Goal: Information Seeking & Learning: Learn about a topic

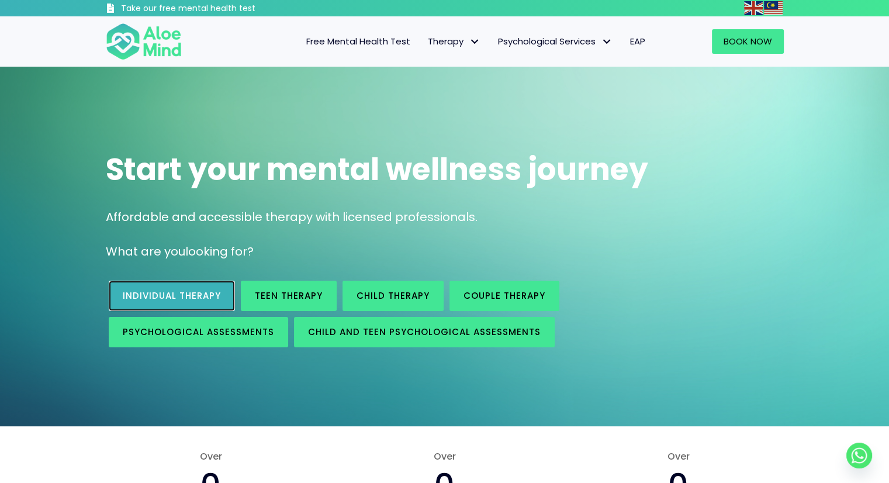
click at [183, 302] on link "Individual therapy" at bounding box center [172, 296] width 126 height 30
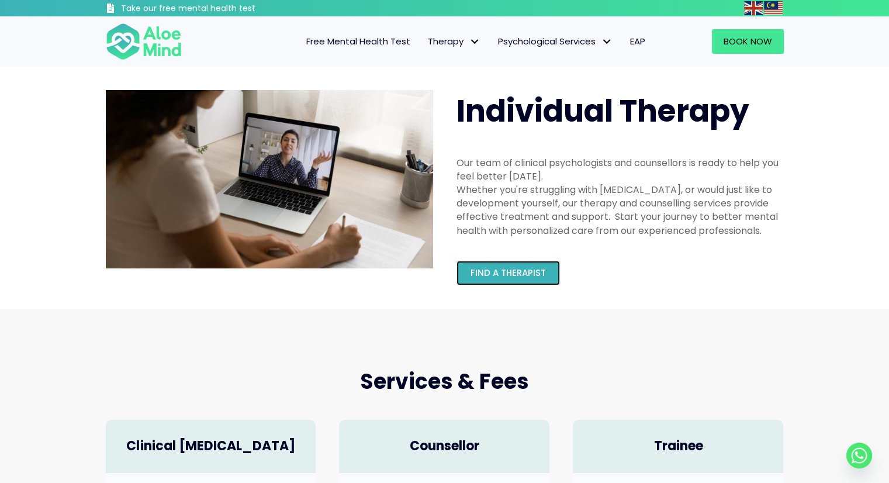
click at [530, 269] on span "Find a therapist" at bounding box center [508, 273] width 75 height 12
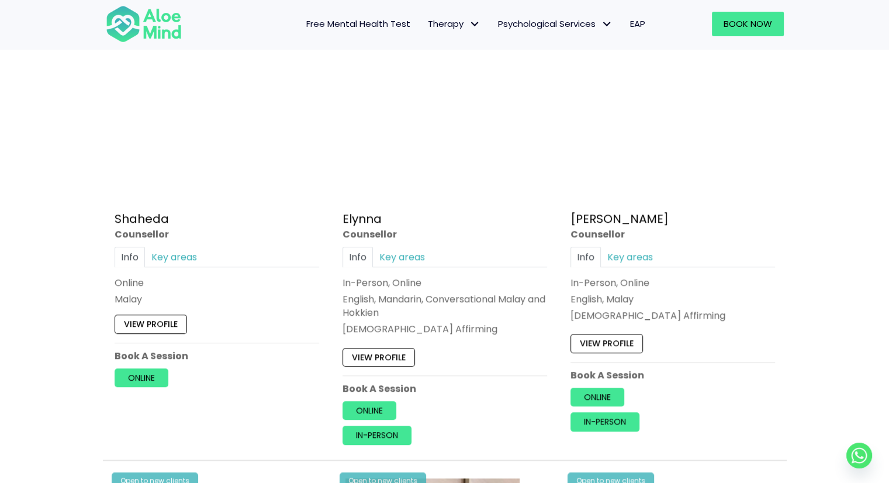
scroll to position [1059, 0]
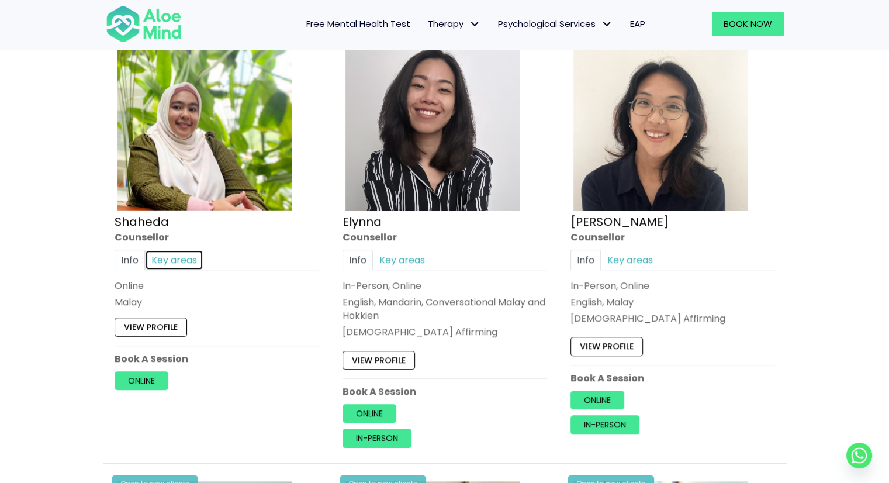
click at [182, 261] on link "Key areas" at bounding box center [174, 260] width 58 height 20
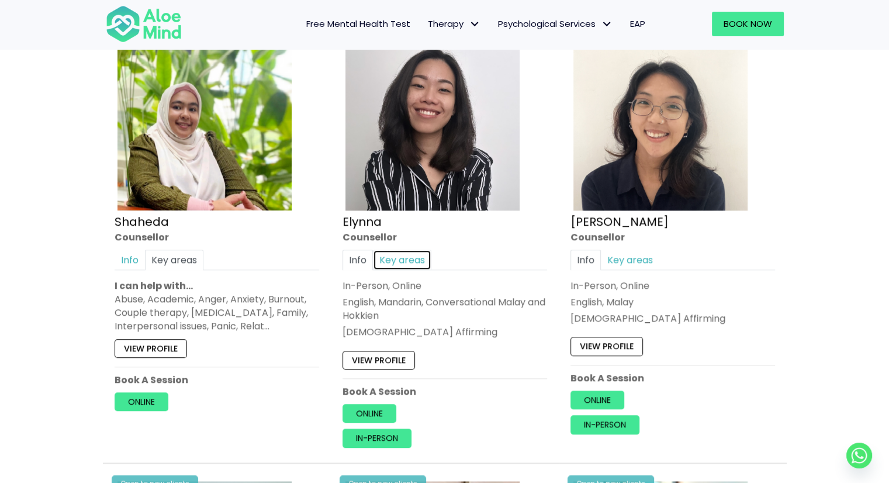
click at [412, 258] on link "Key areas" at bounding box center [402, 260] width 58 height 20
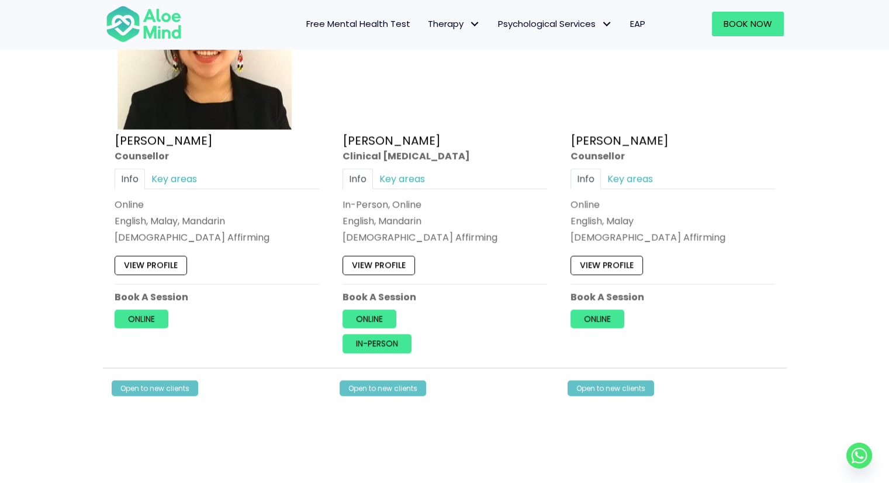
scroll to position [2263, 0]
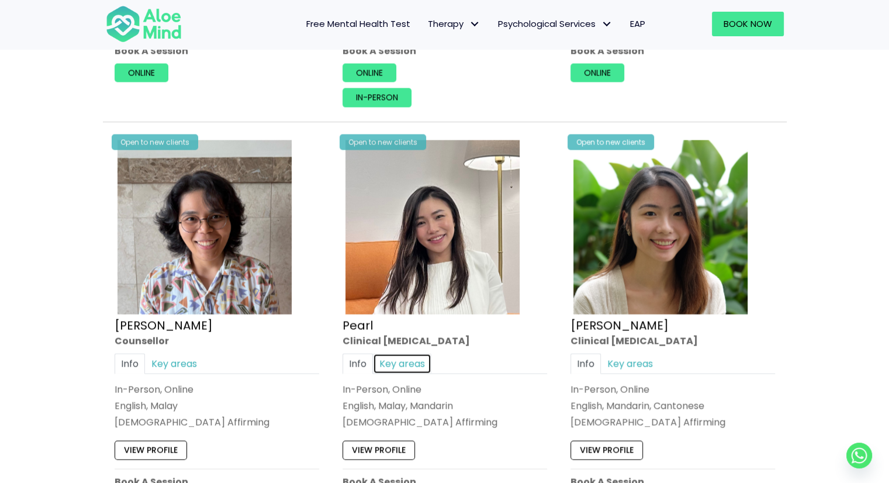
click at [405, 354] on link "Key areas" at bounding box center [402, 364] width 58 height 20
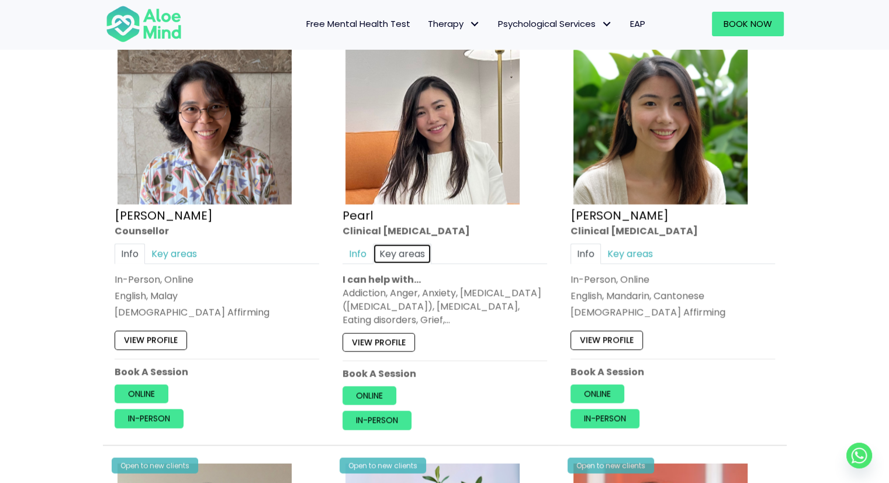
scroll to position [2373, 0]
click at [361, 244] on link "Info" at bounding box center [358, 254] width 30 height 20
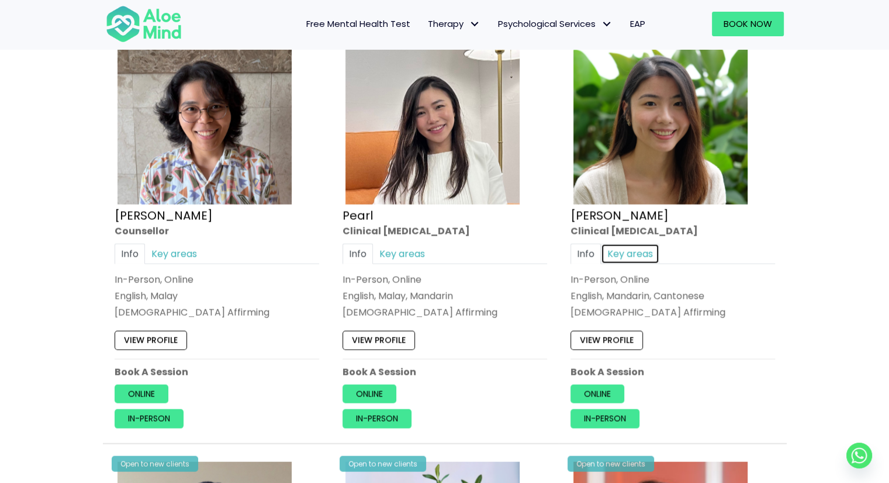
click at [638, 244] on link "Key areas" at bounding box center [630, 254] width 58 height 20
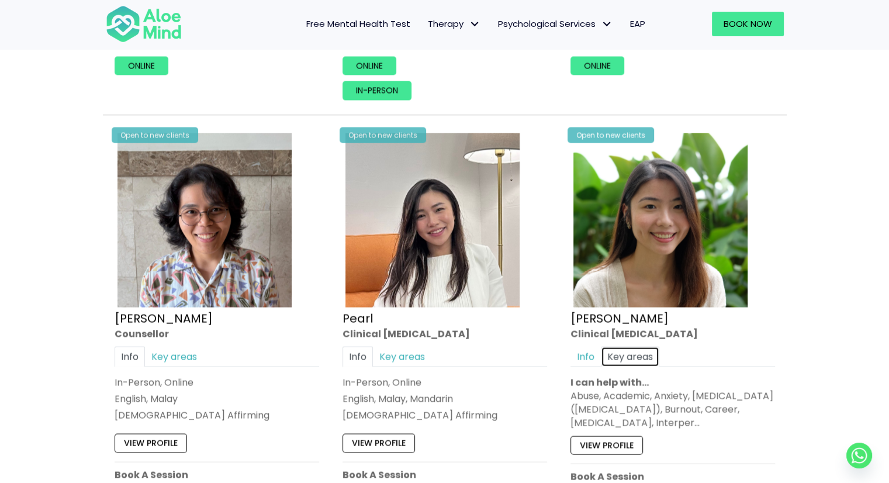
scroll to position [2270, 0]
click at [383, 347] on link "Key areas" at bounding box center [402, 357] width 58 height 20
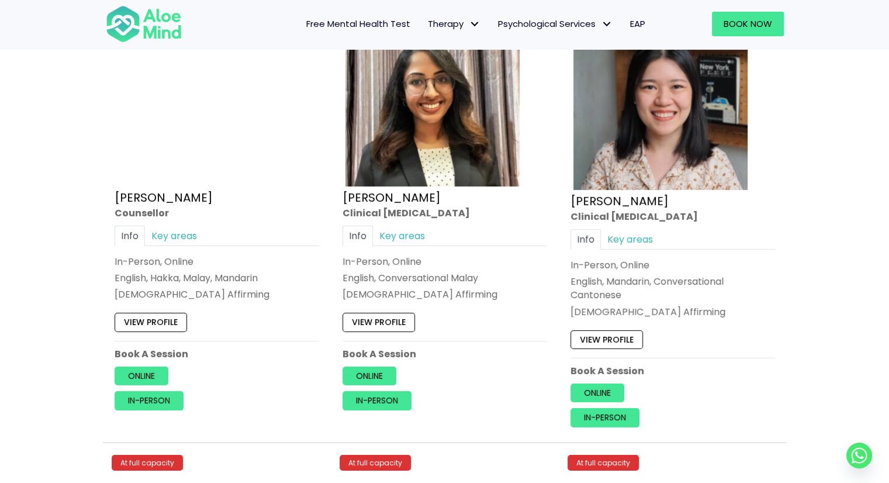
scroll to position [3686, 0]
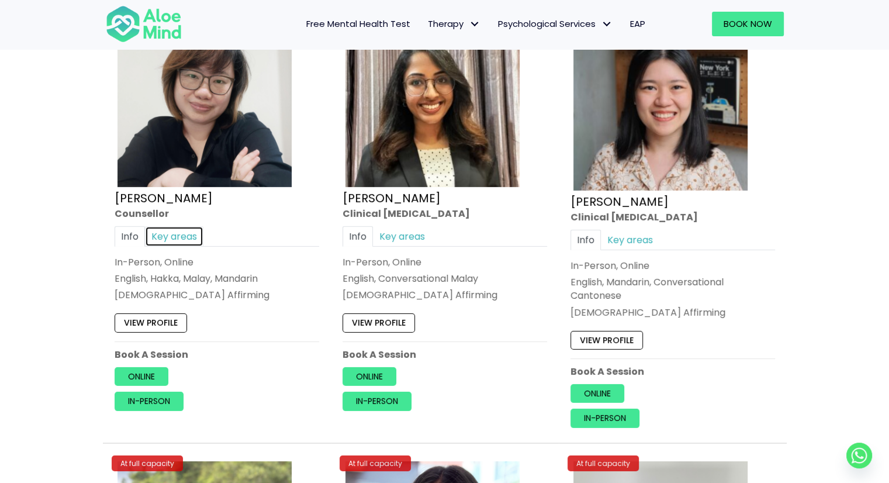
click at [171, 226] on link "Key areas" at bounding box center [174, 236] width 58 height 20
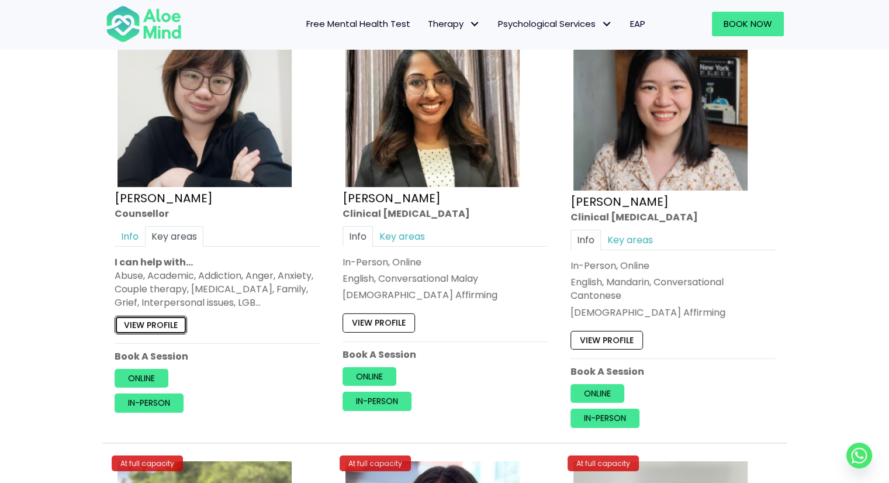
click at [150, 316] on link "View profile" at bounding box center [151, 325] width 72 height 19
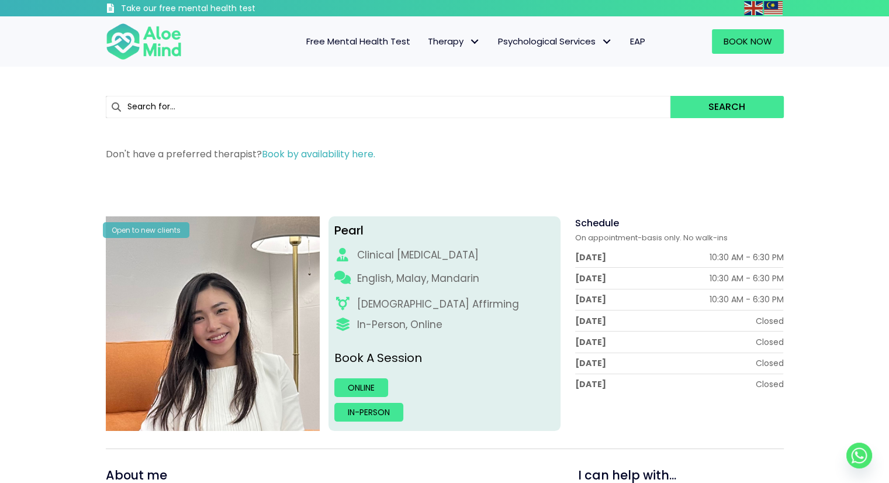
click at [347, 44] on span "Free Mental Health Test" at bounding box center [358, 41] width 104 height 12
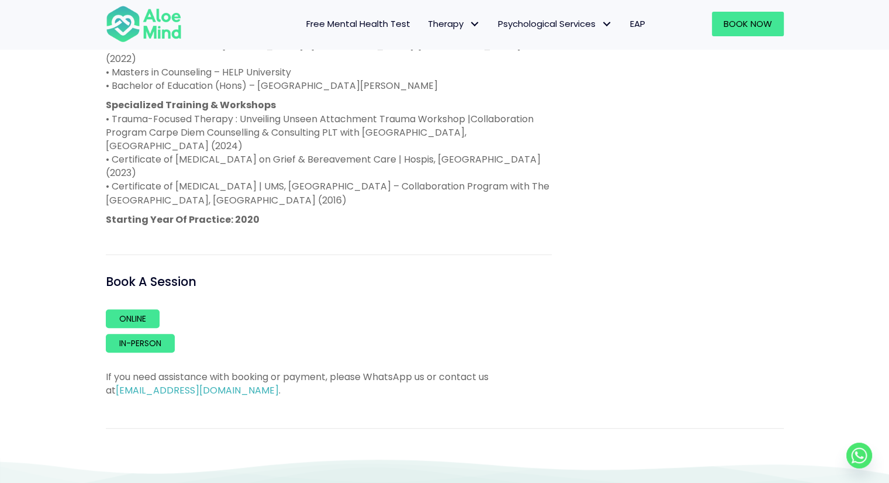
scroll to position [894, 0]
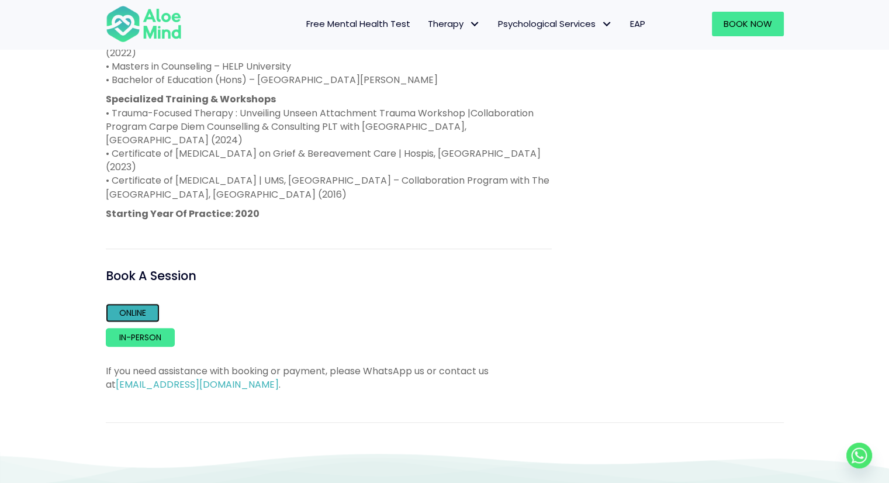
click at [140, 303] on link "Online" at bounding box center [133, 312] width 54 height 19
click at [163, 328] on link "In-person" at bounding box center [140, 337] width 69 height 19
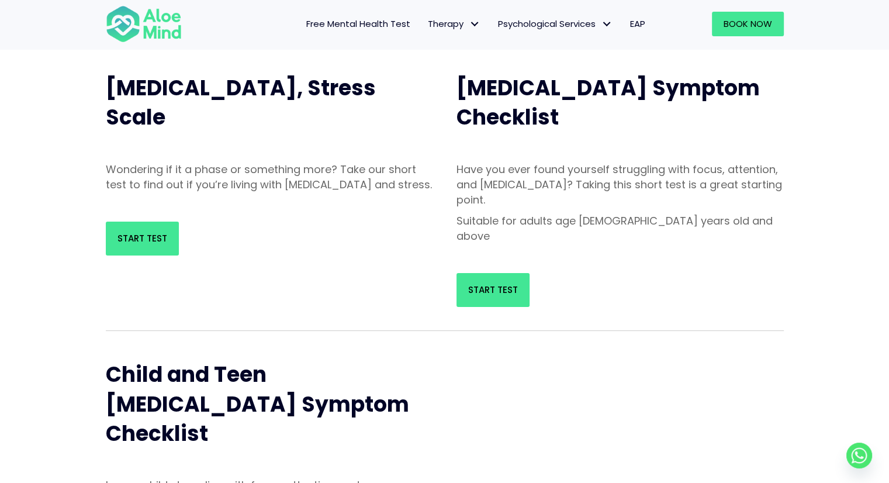
scroll to position [122, 0]
click at [489, 284] on span "Start Test" at bounding box center [493, 290] width 50 height 12
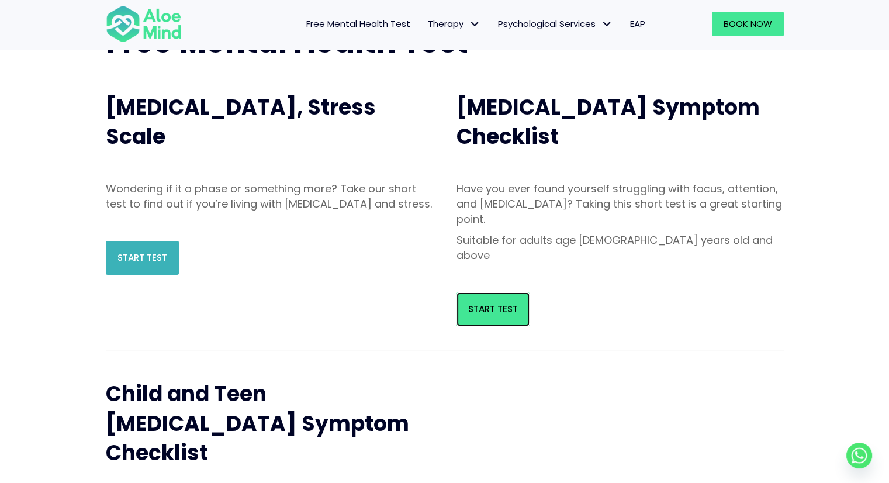
scroll to position [102, 0]
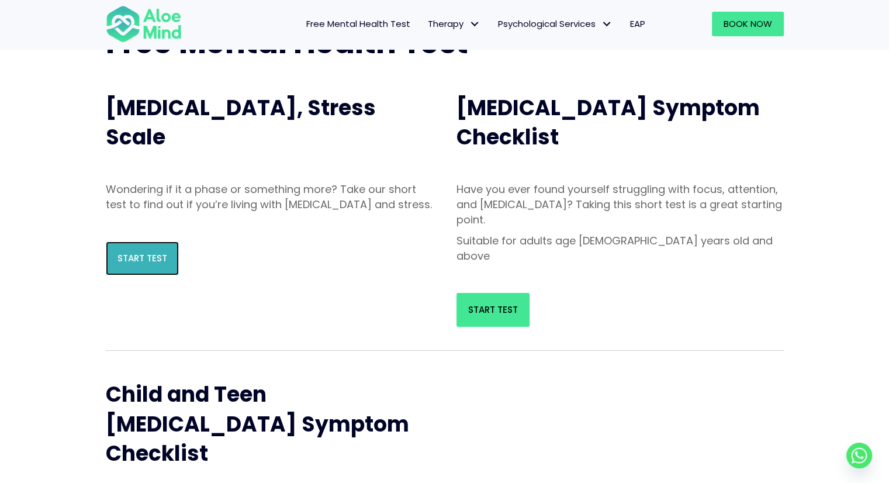
click at [150, 275] on link "Start Test" at bounding box center [142, 258] width 73 height 34
